Goal: Transaction & Acquisition: Subscribe to service/newsletter

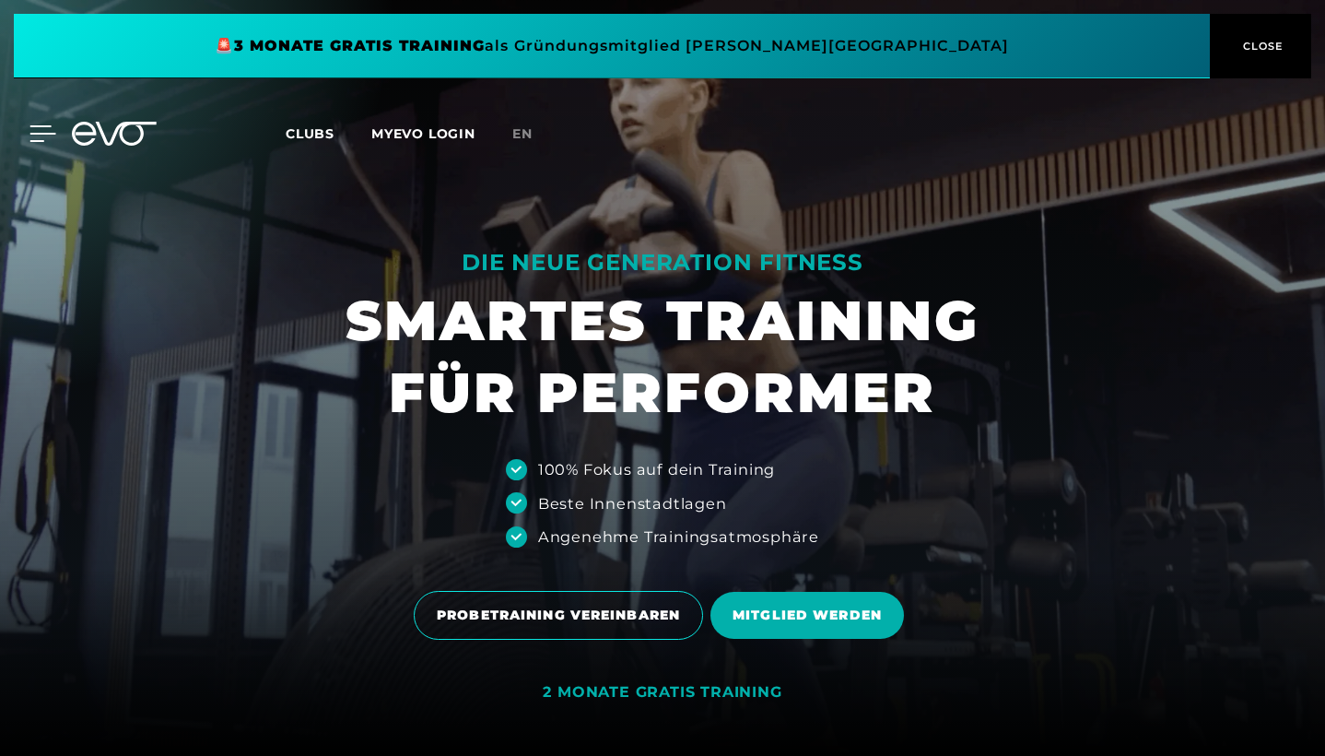
click at [30, 135] on icon at bounding box center [43, 133] width 26 height 15
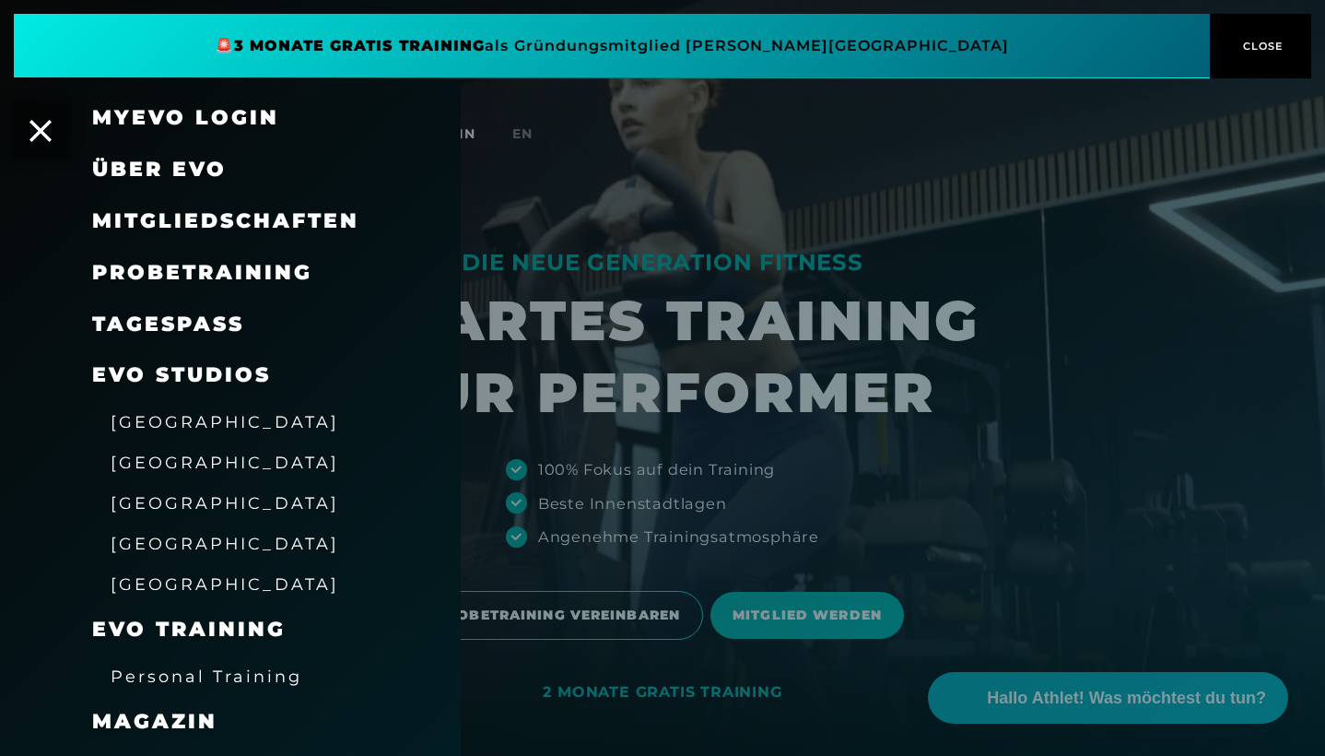
click at [206, 215] on span "Mitgliedschaften" at bounding box center [225, 220] width 267 height 25
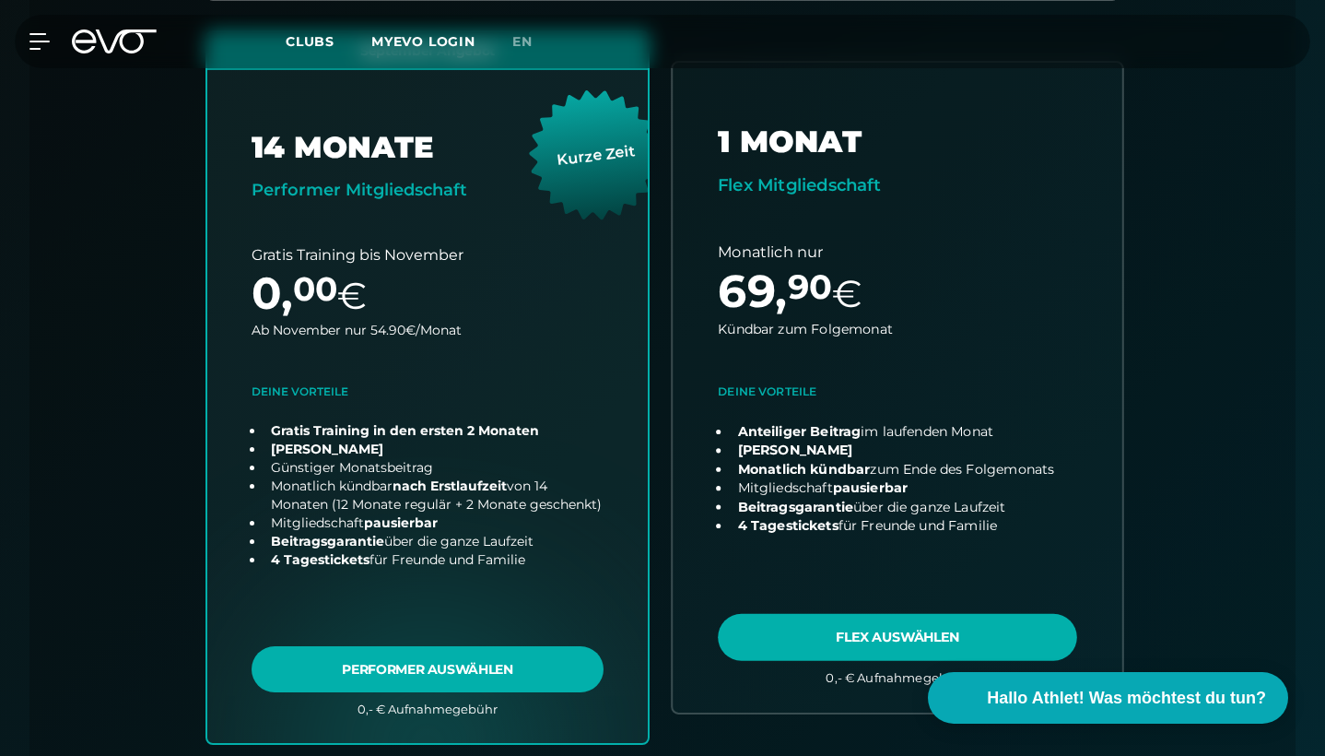
scroll to position [715, 0]
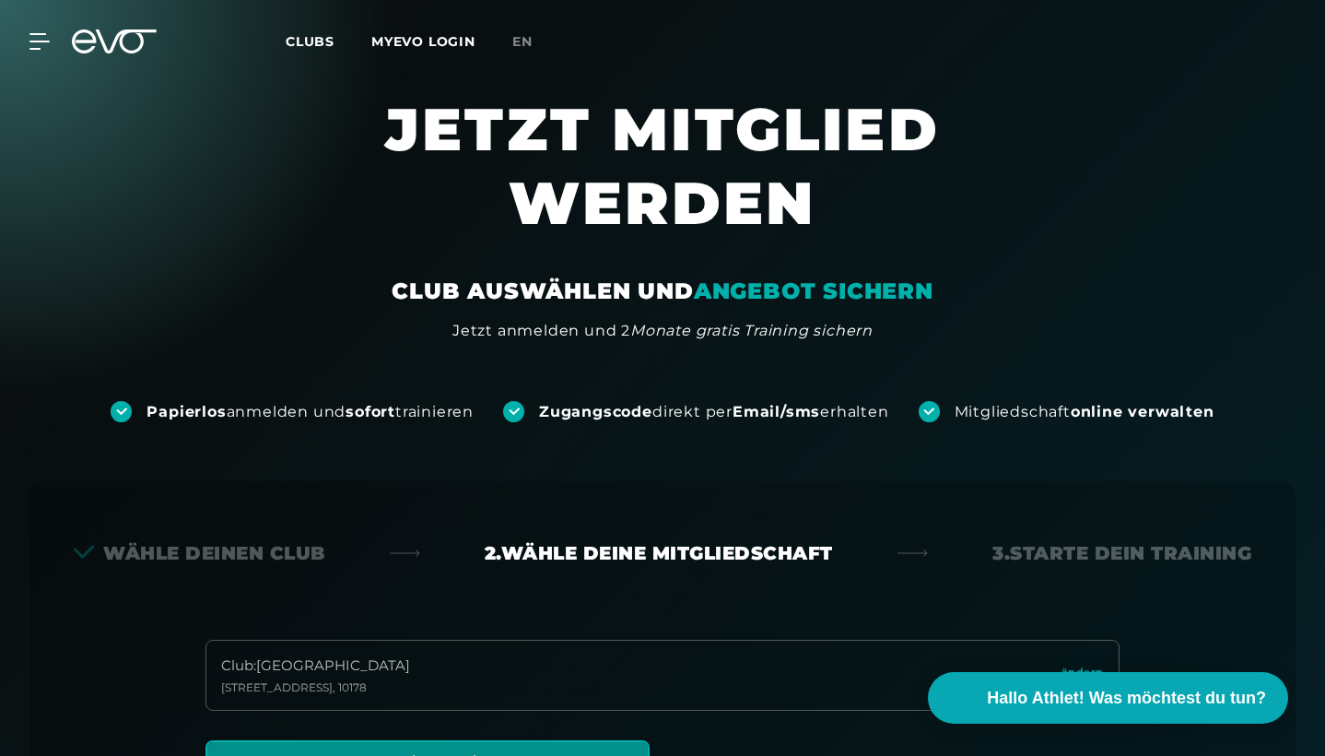
click at [40, 29] on div "MyEVO Login Über EVO Mitgliedschaften Probetraining TAGESPASS EVO Studios Düsse…" at bounding box center [663, 41] width 1318 height 53
click at [41, 41] on icon at bounding box center [43, 41] width 26 height 15
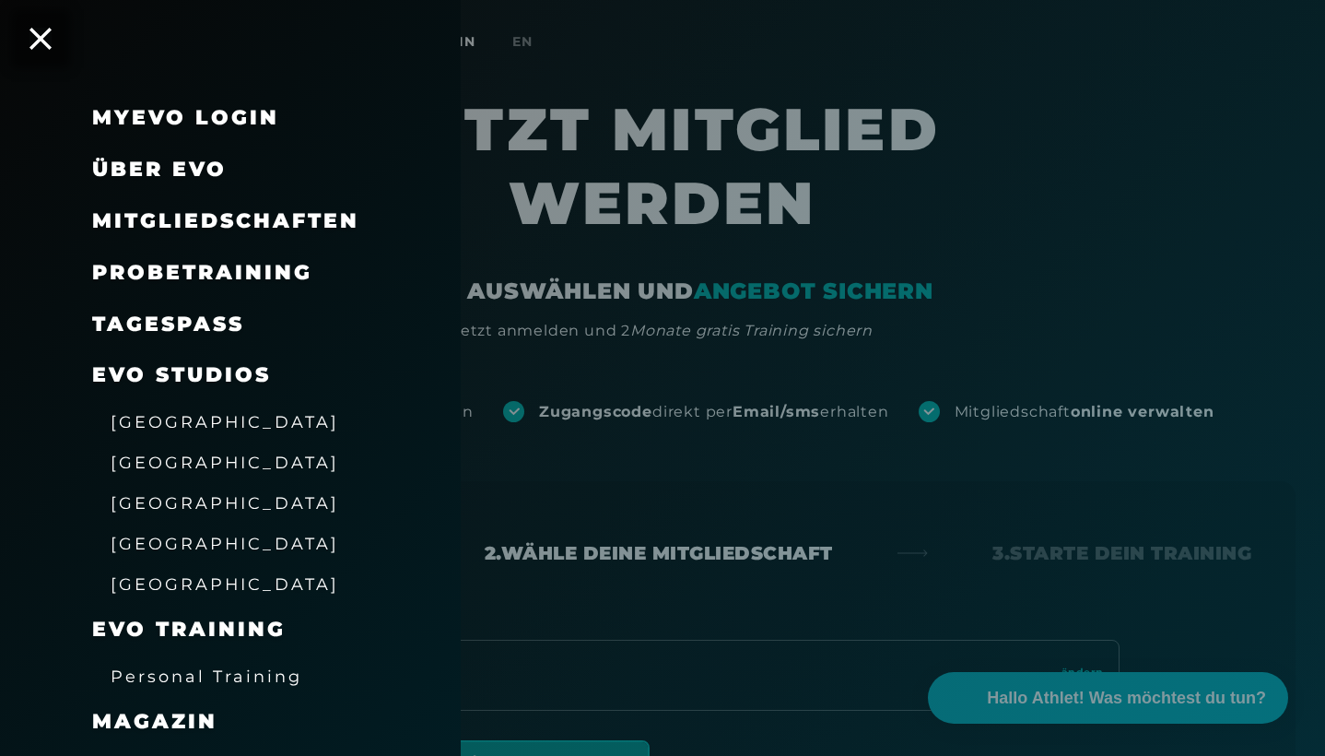
click at [224, 226] on span "Mitgliedschaften" at bounding box center [225, 220] width 267 height 25
click at [274, 219] on span "Mitgliedschaften" at bounding box center [225, 220] width 267 height 25
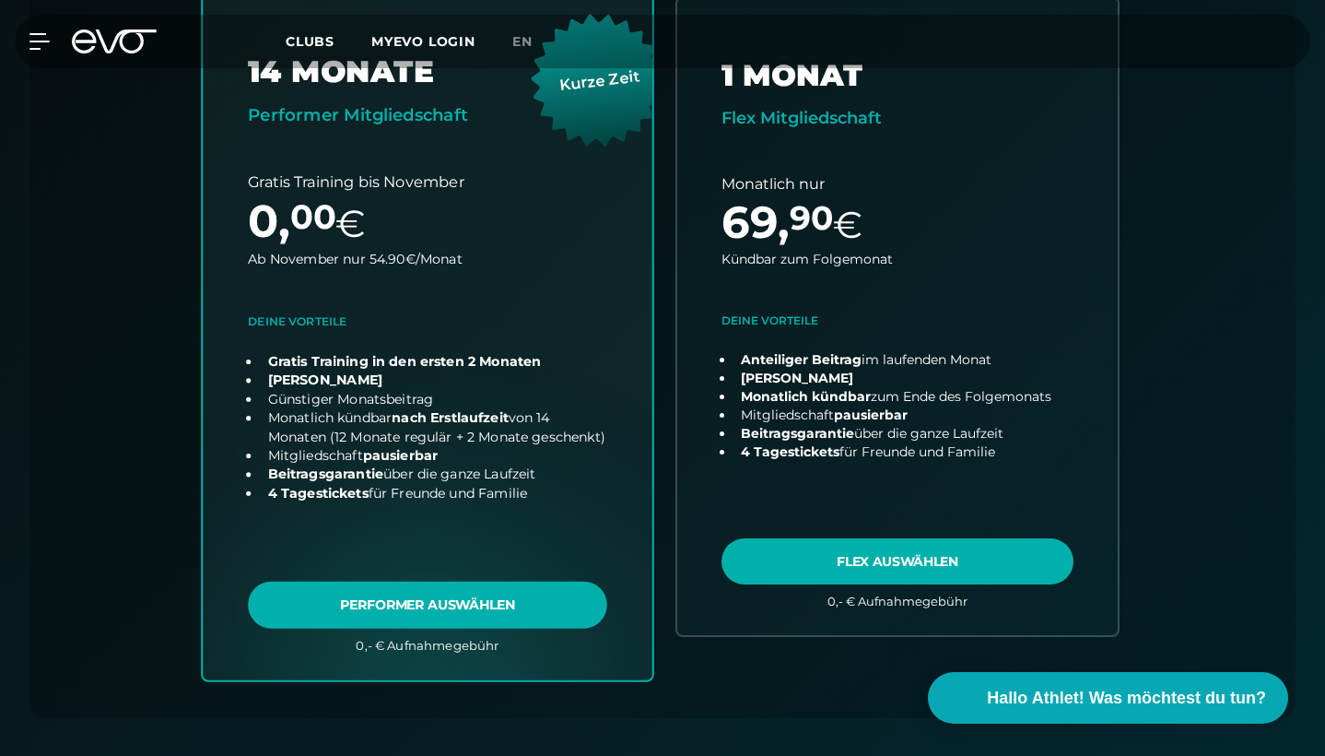
scroll to position [783, 0]
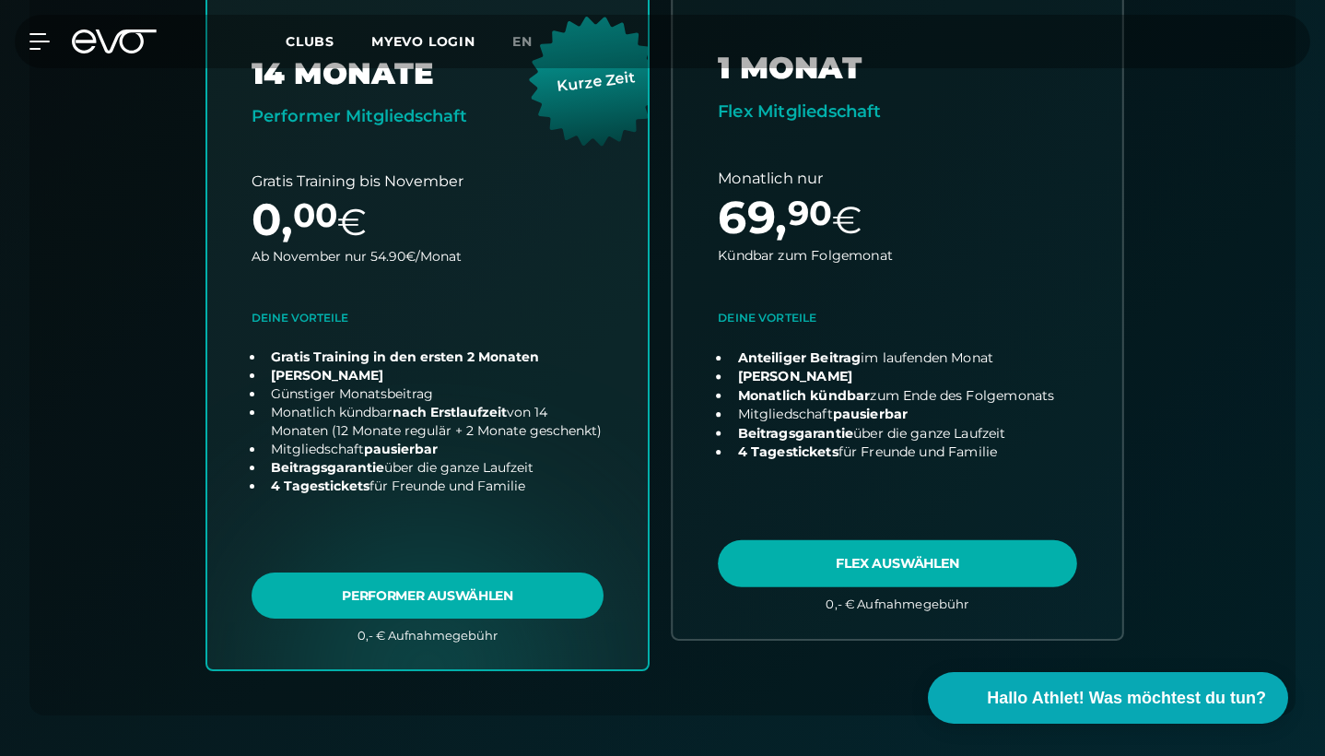
click at [814, 572] on link "choose plan" at bounding box center [898, 313] width 450 height 649
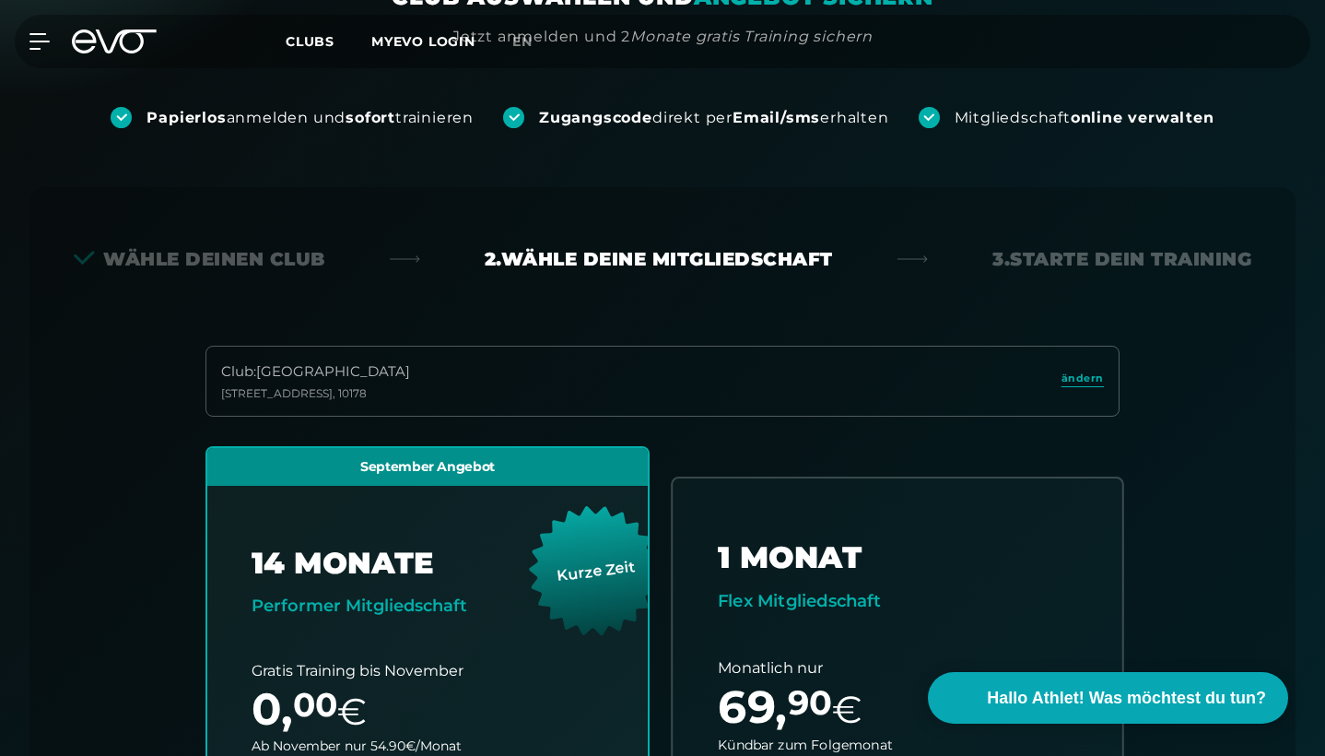
scroll to position [313, 0]
